Goal: Task Accomplishment & Management: Manage account settings

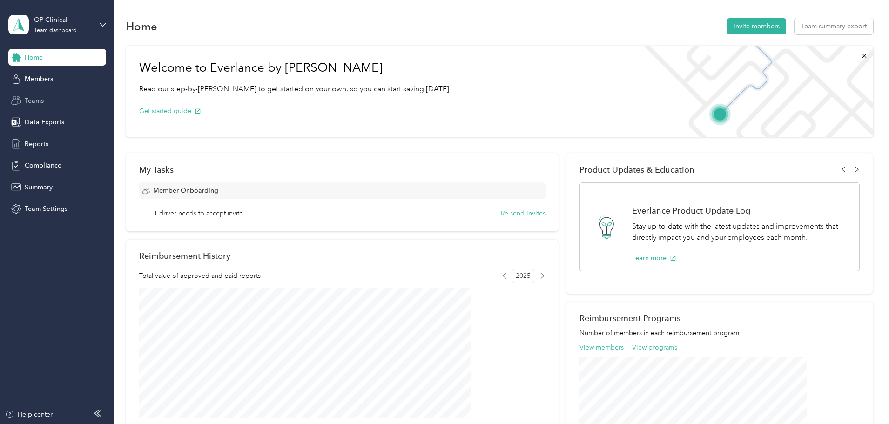
click at [41, 100] on span "Teams" at bounding box center [34, 101] width 19 height 10
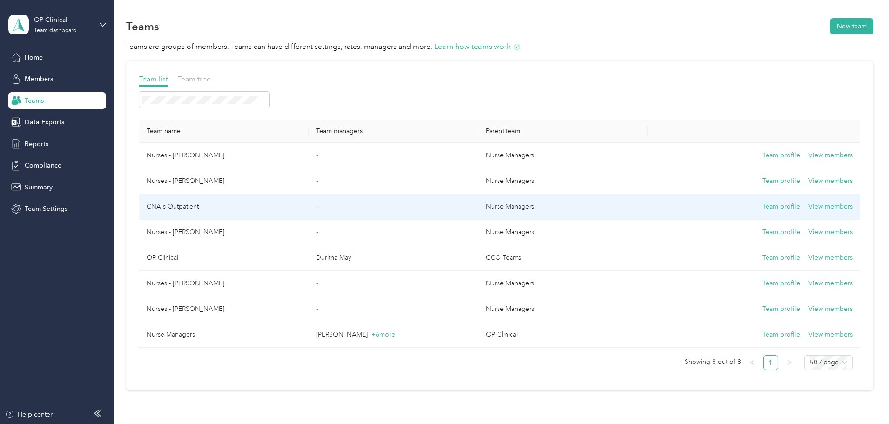
click at [250, 183] on td "CNA's Outpatient" at bounding box center [223, 207] width 169 height 26
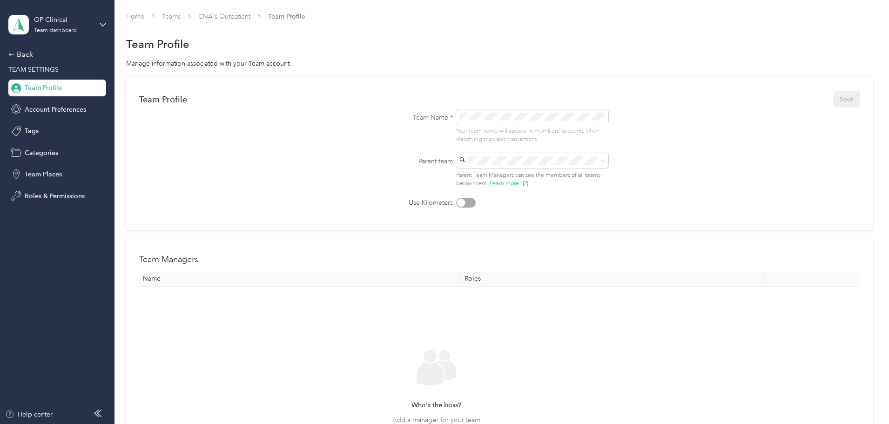
click at [304, 183] on th "Name" at bounding box center [300, 279] width 322 height 16
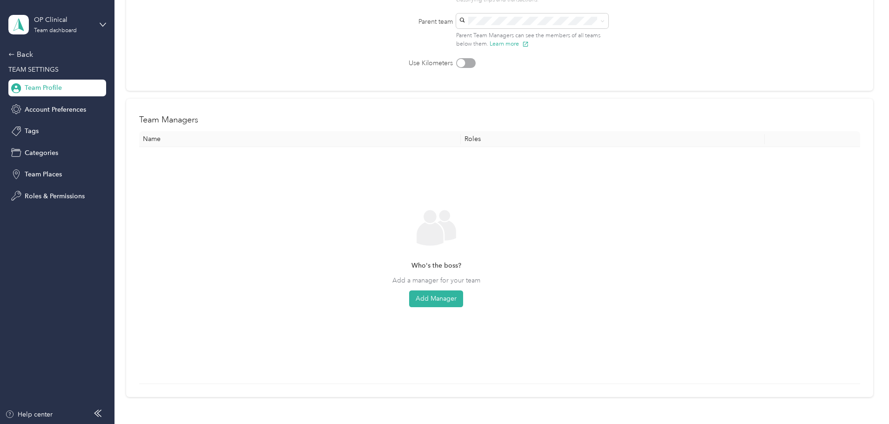
drag, startPoint x: 374, startPoint y: 302, endPoint x: 373, endPoint y: 296, distance: 5.2
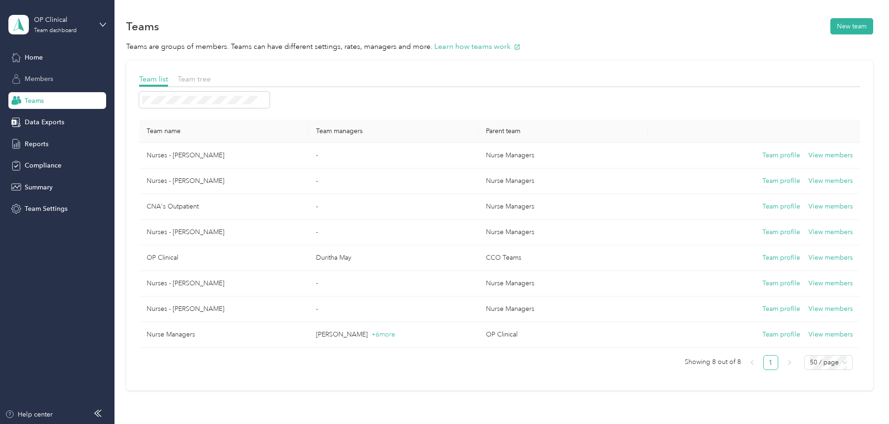
click at [47, 81] on span "Members" at bounding box center [39, 79] width 28 height 10
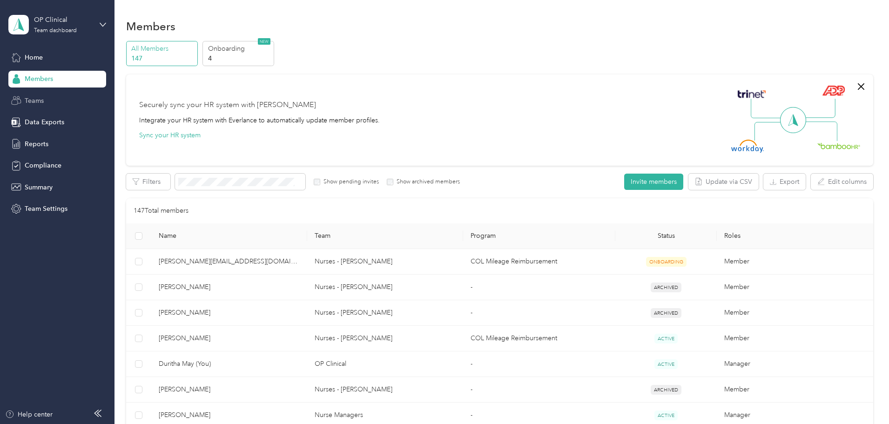
click at [40, 101] on span "Teams" at bounding box center [34, 101] width 19 height 10
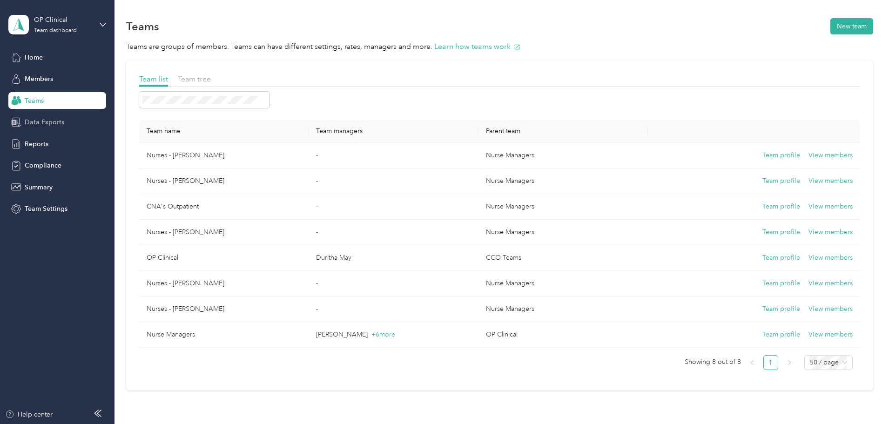
click at [59, 123] on span "Data Exports" at bounding box center [45, 122] width 40 height 10
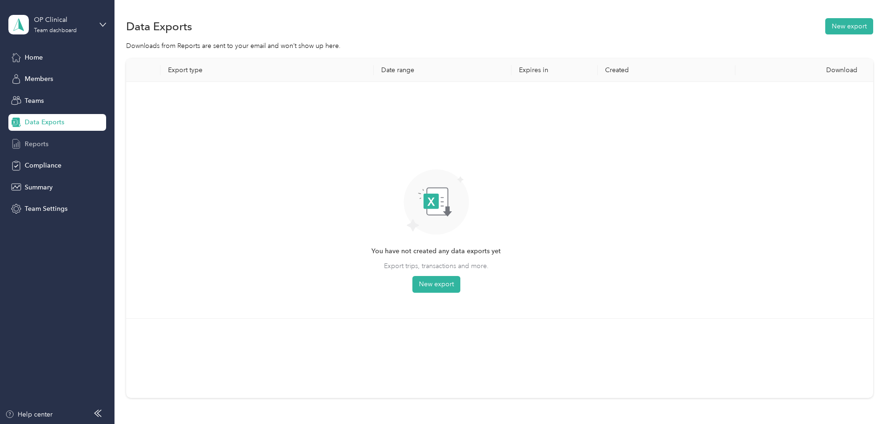
click at [44, 143] on span "Reports" at bounding box center [37, 144] width 24 height 10
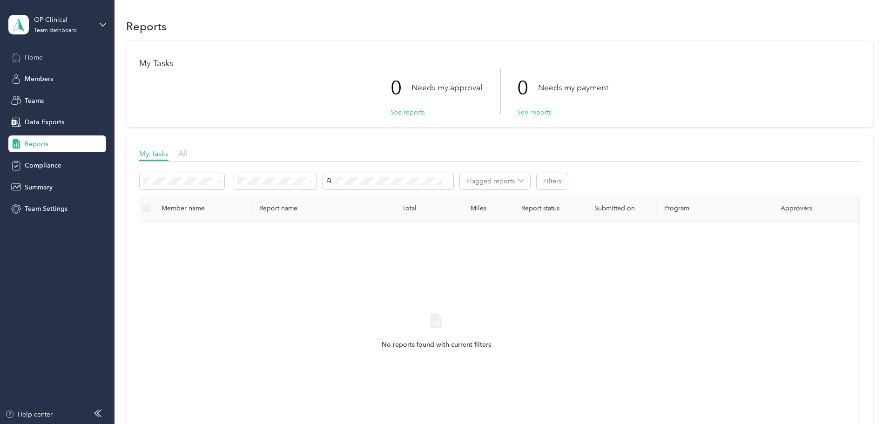
click at [37, 59] on span "Home" at bounding box center [34, 58] width 18 height 10
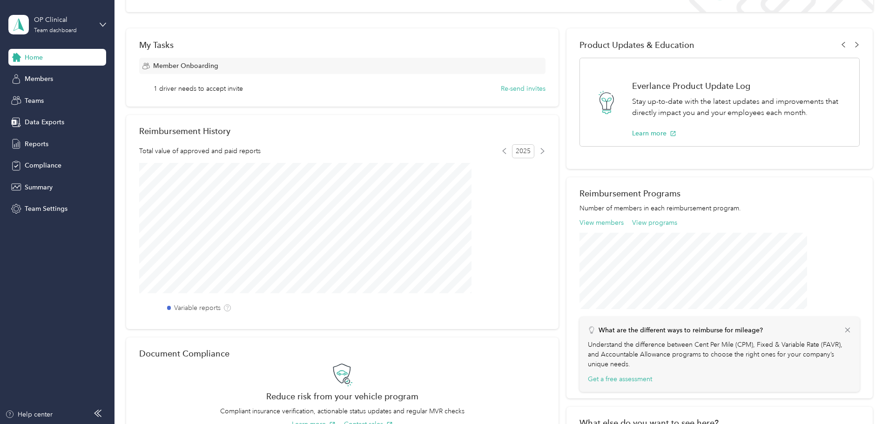
scroll to position [38, 0]
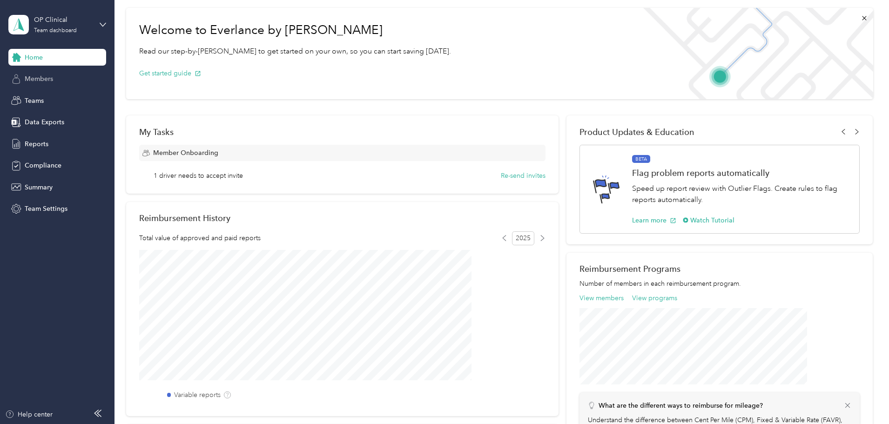
click at [47, 80] on span "Members" at bounding box center [39, 79] width 28 height 10
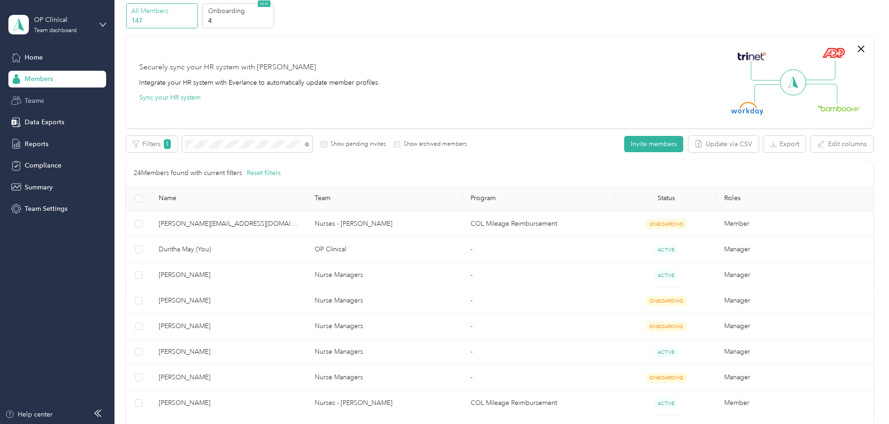
click at [37, 100] on span "Teams" at bounding box center [34, 101] width 19 height 10
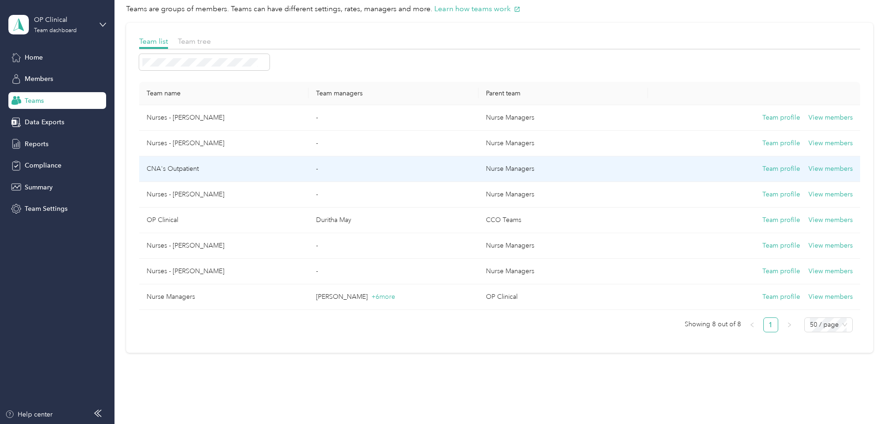
click at [252, 167] on td "CNA's Outpatient" at bounding box center [223, 169] width 169 height 26
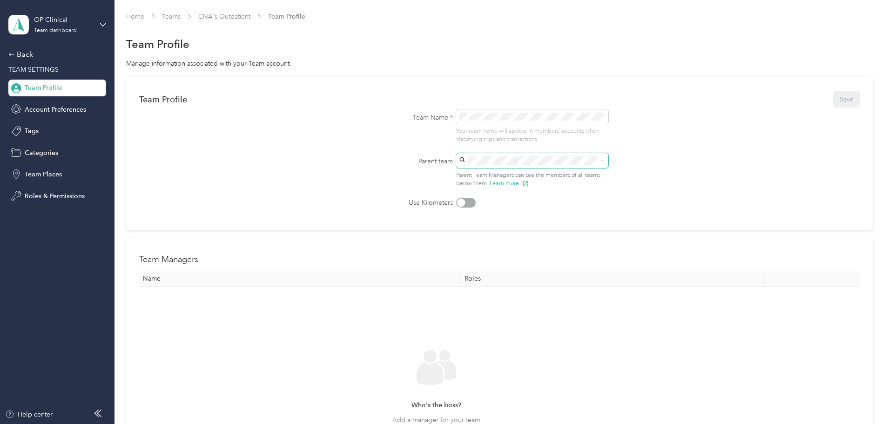
click at [438, 165] on span at bounding box center [532, 160] width 152 height 15
click at [438, 161] on icon at bounding box center [602, 161] width 4 height 4
click at [61, 89] on span "Team Profile" at bounding box center [43, 88] width 37 height 10
click at [48, 69] on span "TEAM SETTINGS" at bounding box center [33, 70] width 50 height 8
click at [25, 57] on div "Back" at bounding box center [54, 54] width 93 height 11
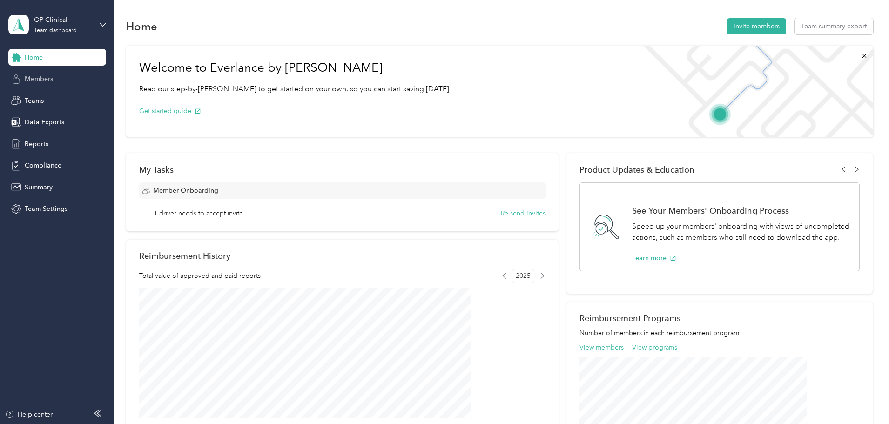
click at [36, 75] on span "Members" at bounding box center [39, 79] width 28 height 10
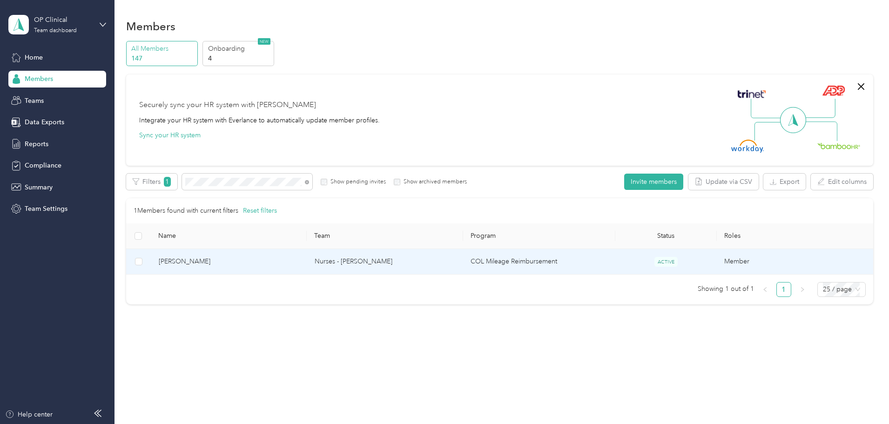
click at [374, 183] on td "Nurses - [PERSON_NAME]" at bounding box center [385, 262] width 156 height 26
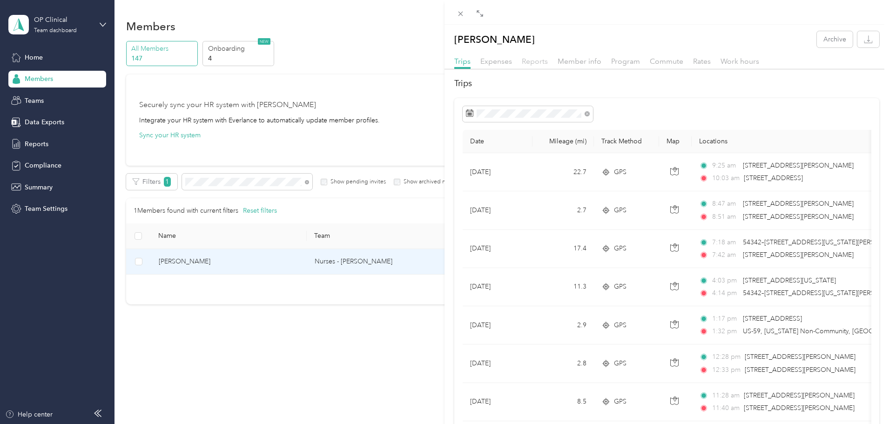
click at [438, 62] on span "Reports" at bounding box center [535, 61] width 26 height 9
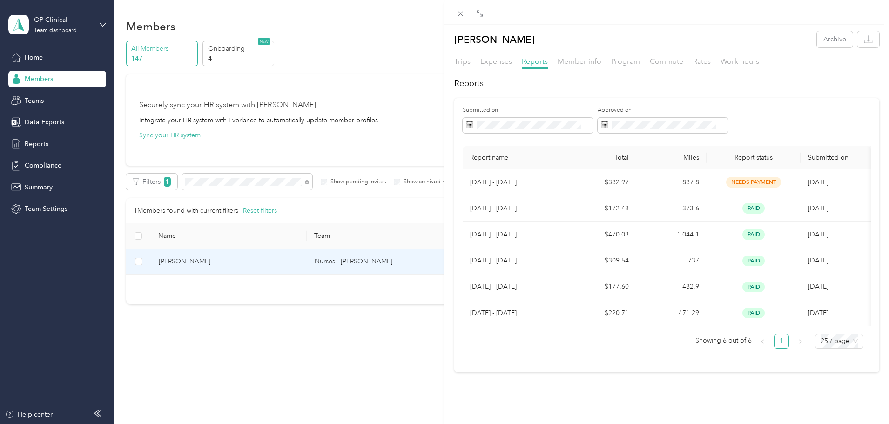
click at [268, 183] on div "[PERSON_NAME] Archive Trips Expenses Reports Member info Program Commute Rates …" at bounding box center [444, 212] width 889 height 424
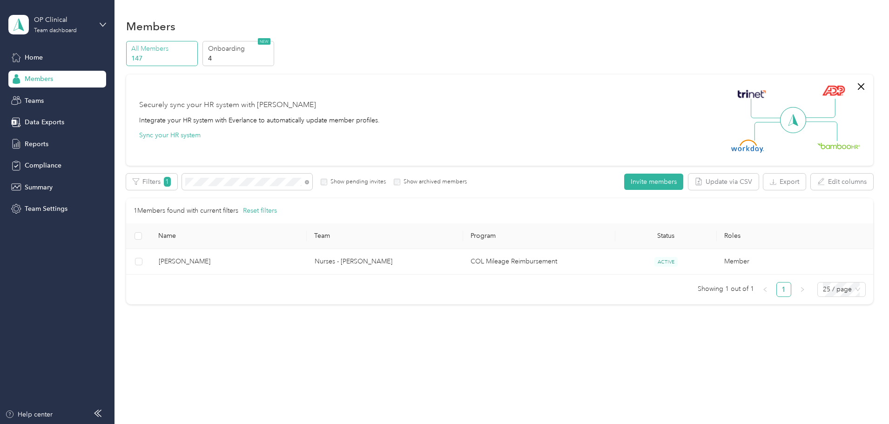
click at [268, 177] on span at bounding box center [247, 182] width 130 height 16
click at [222, 183] on div "Filters 1 Show pending invites Show archived members" at bounding box center [296, 182] width 341 height 16
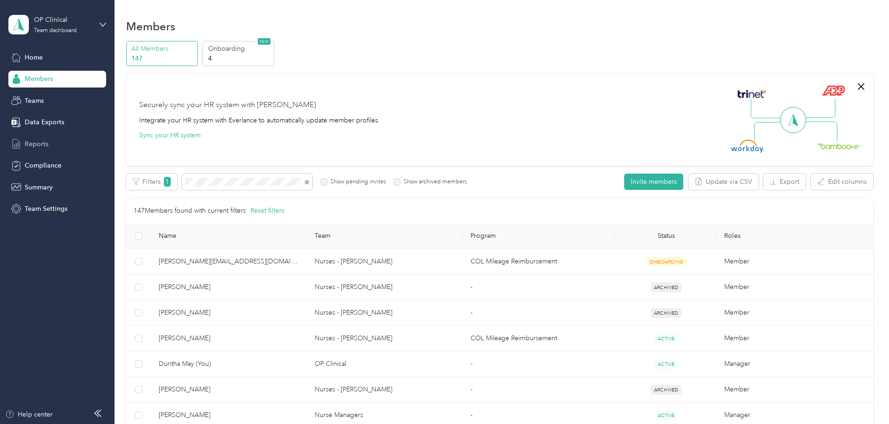
click at [51, 142] on div "Reports" at bounding box center [57, 143] width 98 height 17
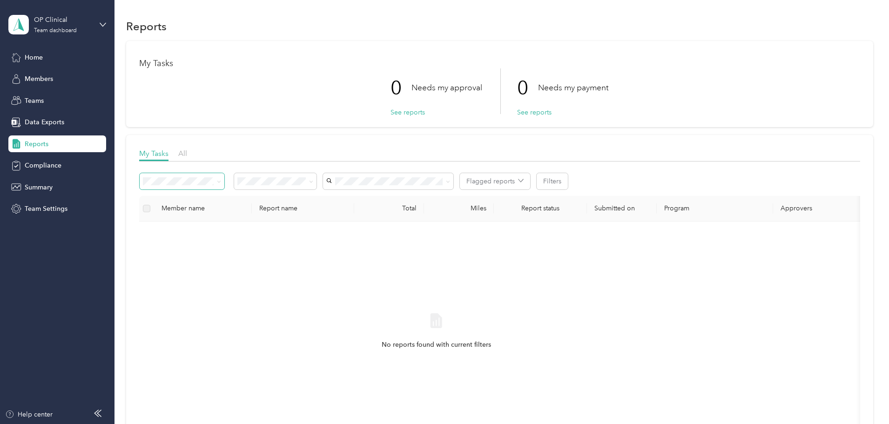
click at [221, 178] on span at bounding box center [219, 181] width 4 height 8
click at [438, 70] on div "0 Needs my approval See reports 0 Needs my payment See reports" at bounding box center [499, 91] width 721 height 46
click at [438, 179] on span at bounding box center [388, 181] width 130 height 16
click at [316, 183] on span at bounding box center [275, 181] width 82 height 16
click at [438, 183] on div "No reports found with current filters" at bounding box center [436, 339] width 579 height 221
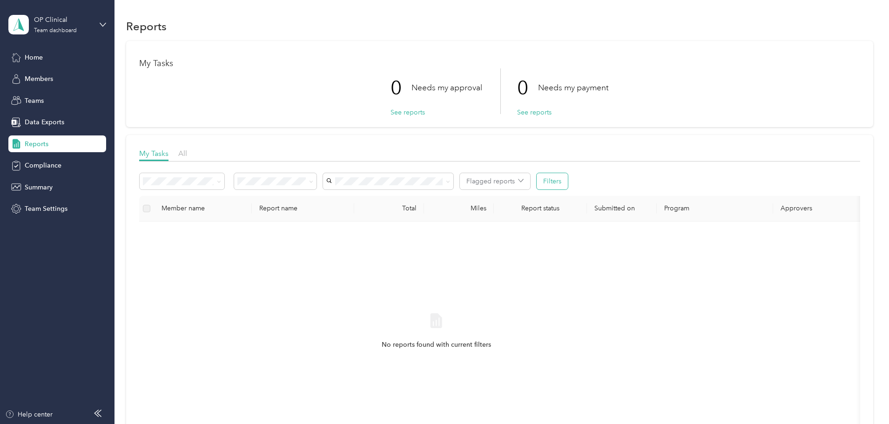
click at [438, 183] on button "Filters" at bounding box center [551, 181] width 31 height 16
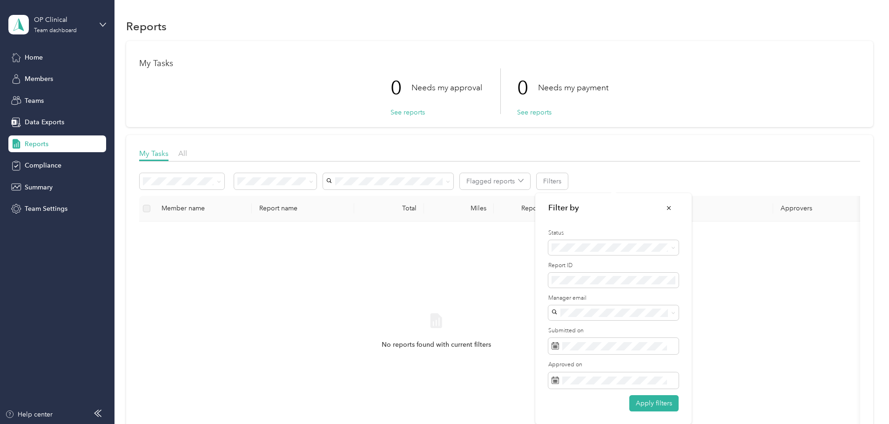
click at [438, 111] on div "My Tasks 0 Needs my approval See reports 0 Needs my payment See reports My Task…" at bounding box center [499, 256] width 747 height 430
click at [243, 183] on div "Member name" at bounding box center [202, 208] width 83 height 8
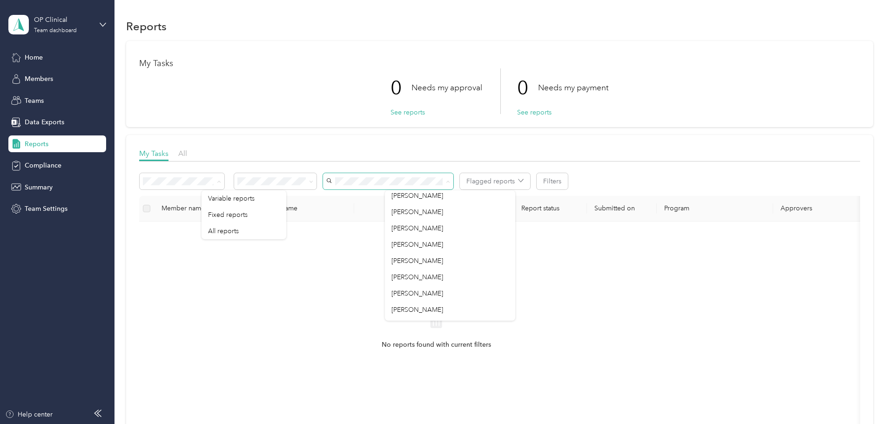
scroll to position [684, 0]
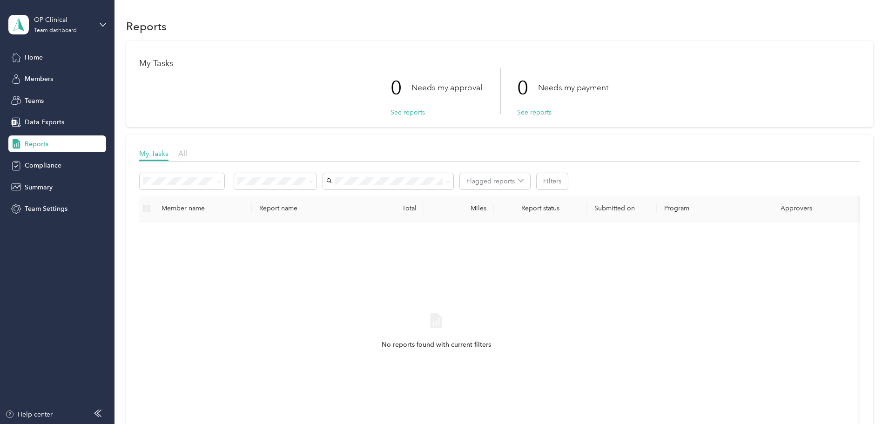
click at [436, 183] on div "[PERSON_NAME]" at bounding box center [449, 290] width 117 height 10
click at [40, 76] on span "Members" at bounding box center [39, 79] width 28 height 10
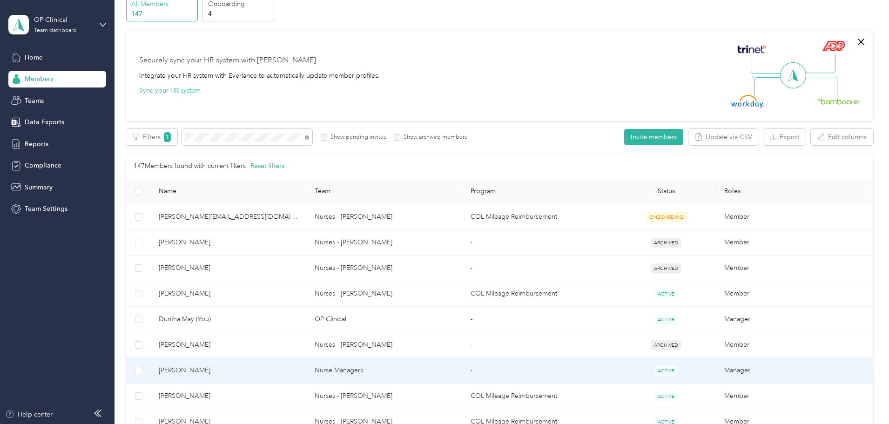
scroll to position [186, 0]
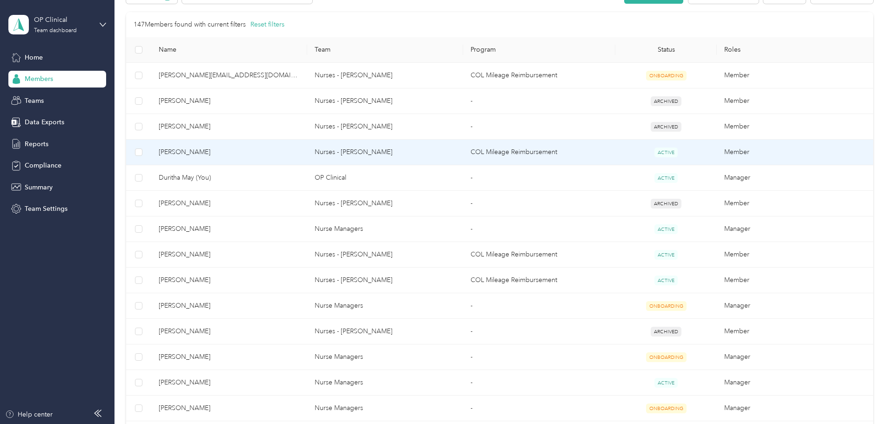
click at [387, 153] on td "Nurses - [PERSON_NAME]" at bounding box center [385, 153] width 156 height 26
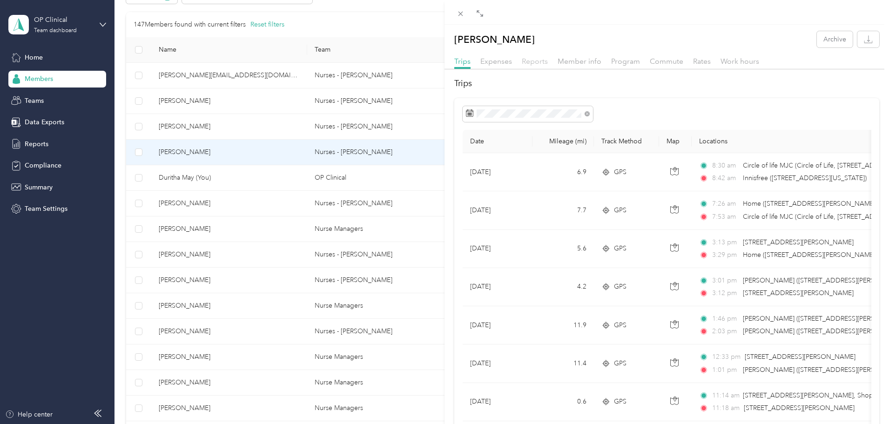
click at [438, 61] on span "Reports" at bounding box center [535, 61] width 26 height 9
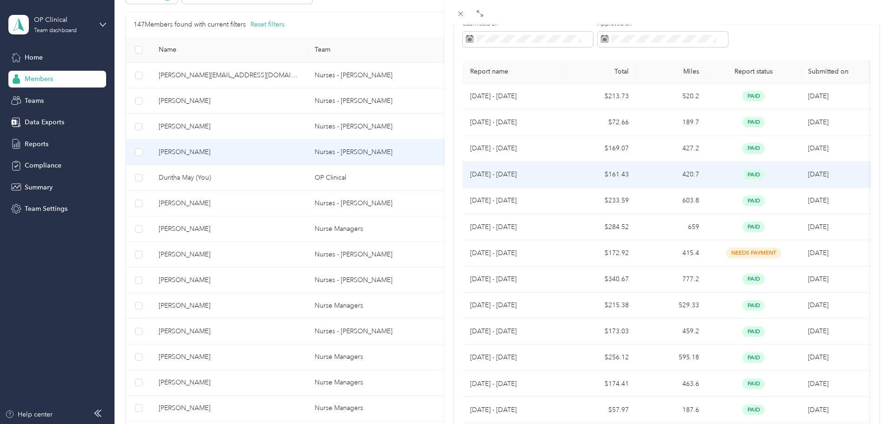
scroll to position [140, 0]
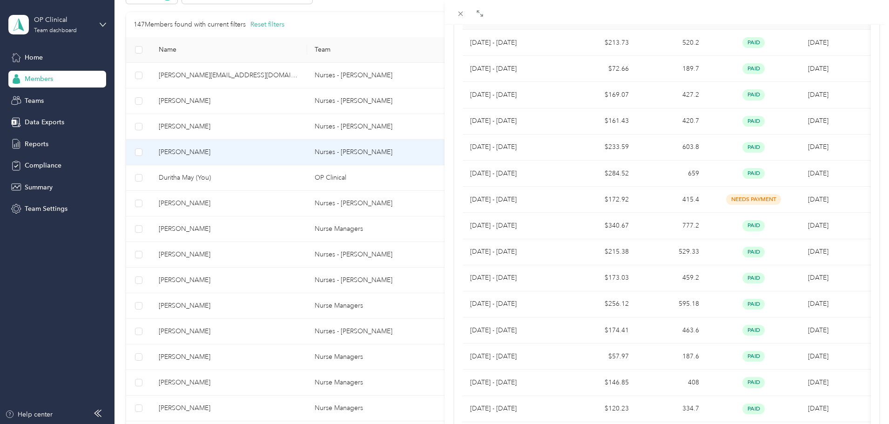
click at [398, 183] on div "[PERSON_NAME] Archive Trips Expenses Reports Member info Program Commute Rates …" at bounding box center [444, 212] width 889 height 424
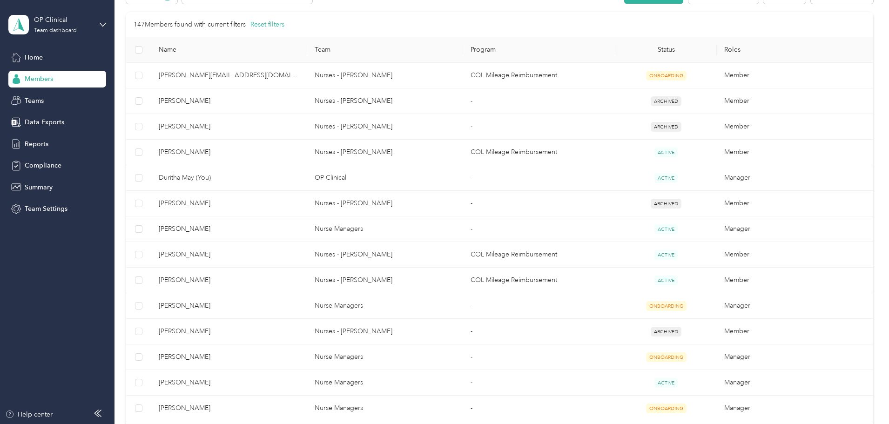
scroll to position [37, 0]
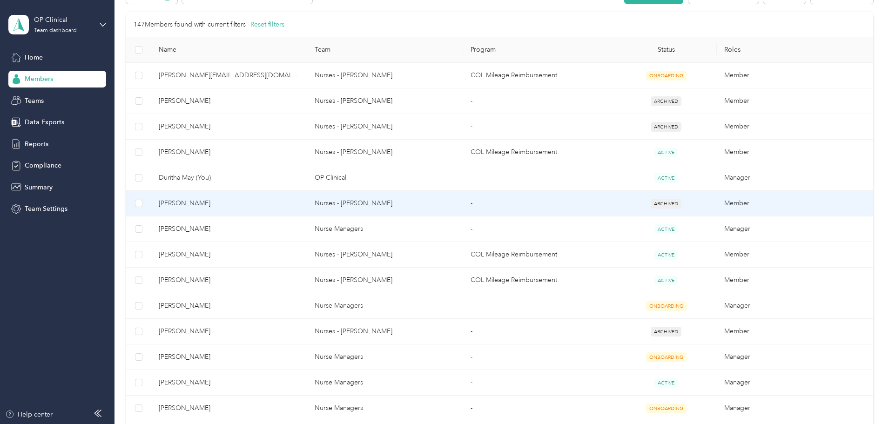
click at [398, 183] on td "Nurses - [PERSON_NAME]" at bounding box center [385, 204] width 156 height 26
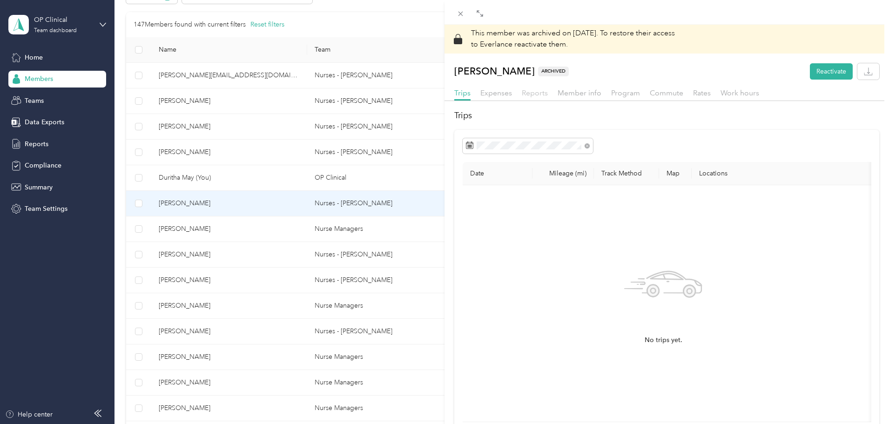
click at [438, 89] on span "Reports" at bounding box center [535, 92] width 26 height 9
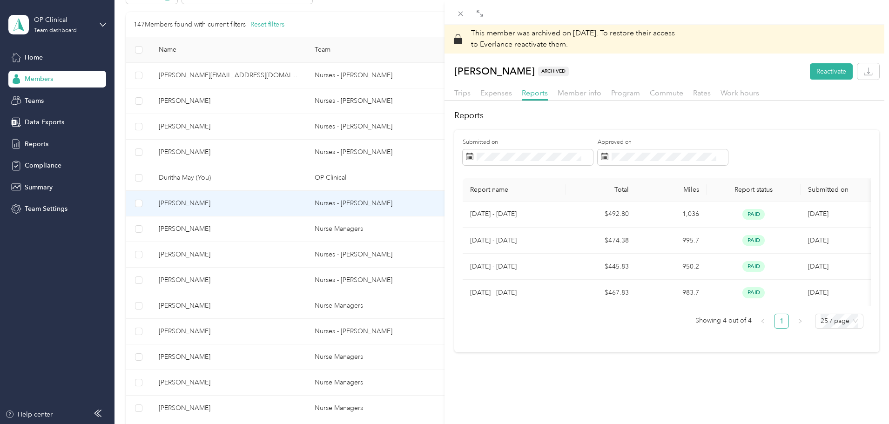
click at [277, 183] on div "This member was archived on [DATE] . To restore their access to Everlance react…" at bounding box center [444, 212] width 889 height 424
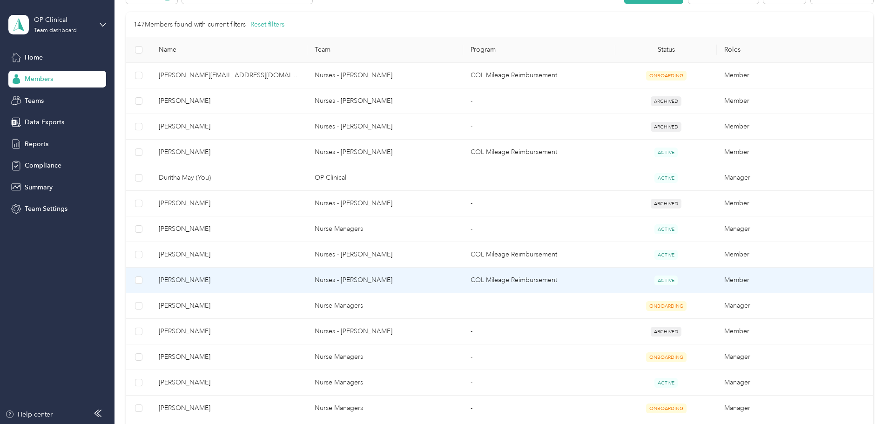
click at [276, 183] on span "[PERSON_NAME]" at bounding box center [229, 280] width 141 height 10
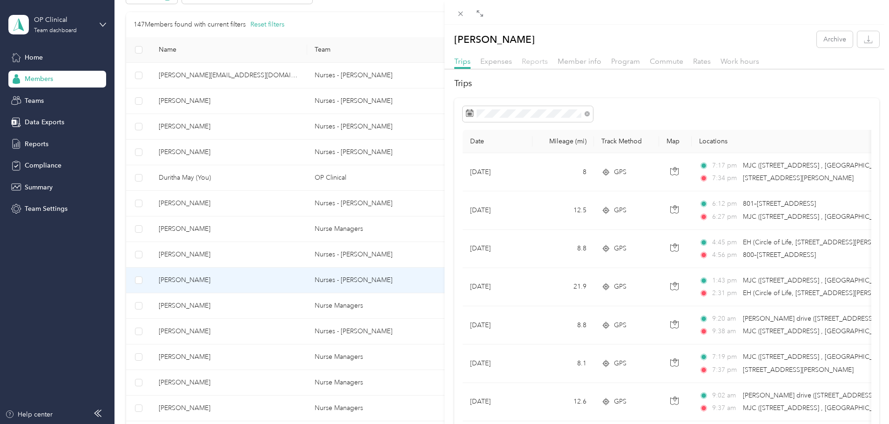
click at [438, 59] on span "Reports" at bounding box center [535, 61] width 26 height 9
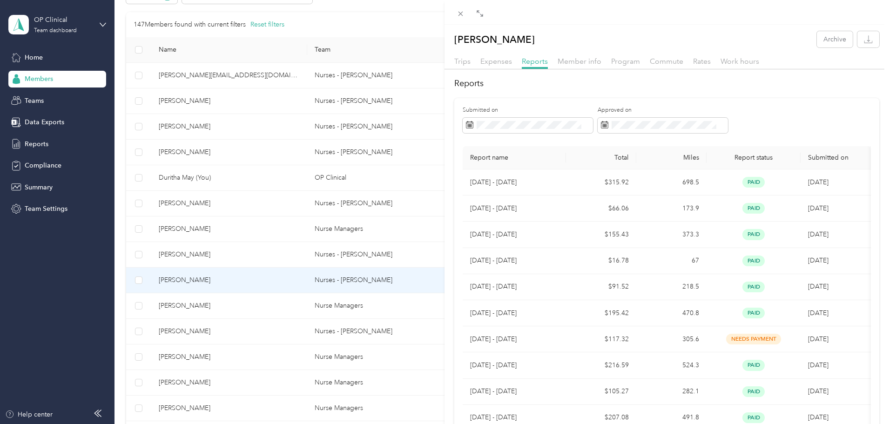
click at [416, 19] on div "[PERSON_NAME] Archive Trips Expenses Reports Member info Program Commute Rates …" at bounding box center [444, 212] width 889 height 424
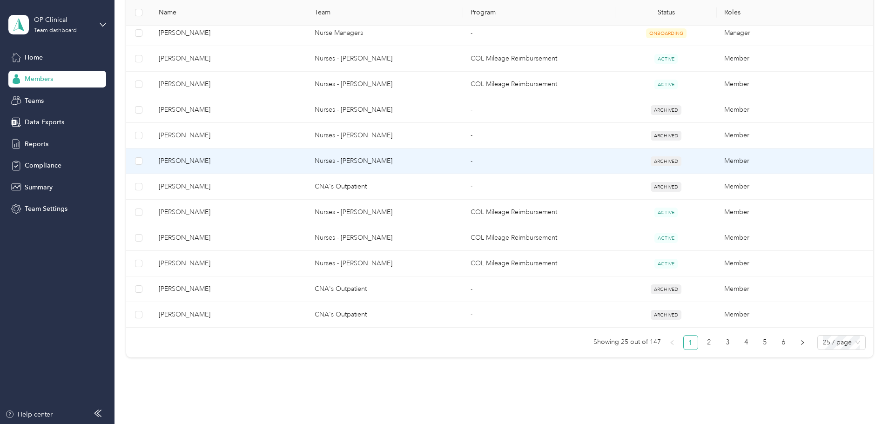
scroll to position [599, 0]
